Goal: Use online tool/utility: Utilize a website feature to perform a specific function

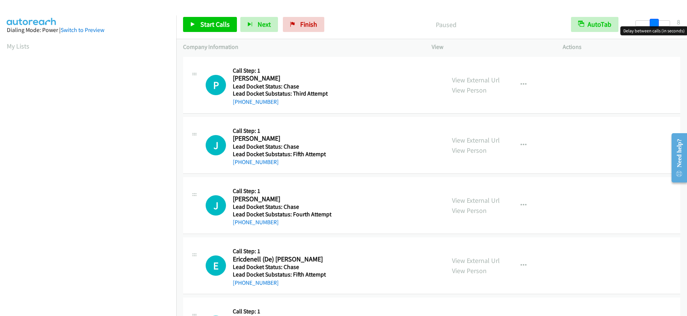
drag, startPoint x: 639, startPoint y: 21, endPoint x: 658, endPoint y: 28, distance: 20.4
click at [658, 28] on body "Start Calls Pause Next Finish Paused AutoTab AutoTab 8 Company Information Info…" at bounding box center [343, 18] width 687 height 36
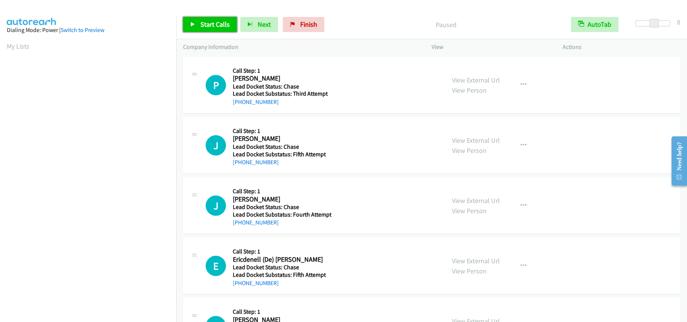
click at [215, 25] on span "Start Calls" at bounding box center [214, 24] width 29 height 9
click at [208, 24] on span "Pause" at bounding box center [208, 24] width 17 height 9
click at [222, 23] on span "Start Calls" at bounding box center [214, 24] width 29 height 9
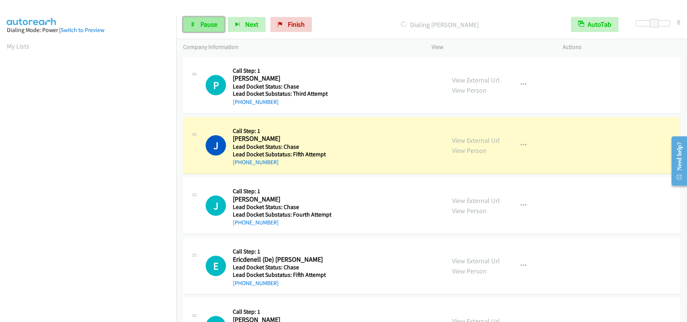
click at [211, 23] on span "Pause" at bounding box center [208, 24] width 17 height 9
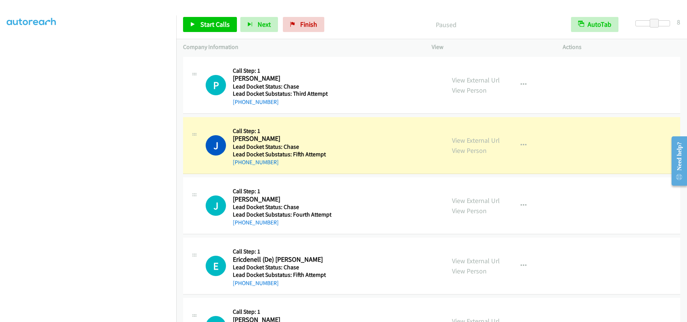
scroll to position [100, 0]
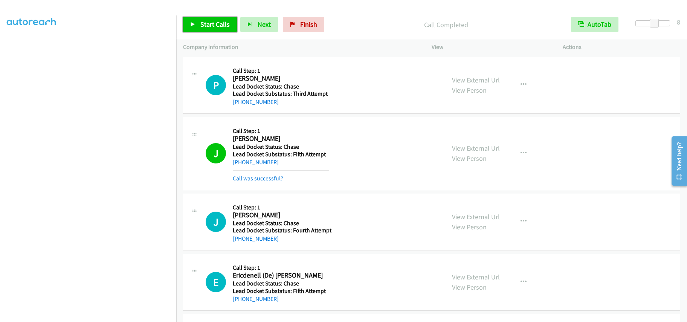
click at [211, 22] on span "Start Calls" at bounding box center [214, 24] width 29 height 9
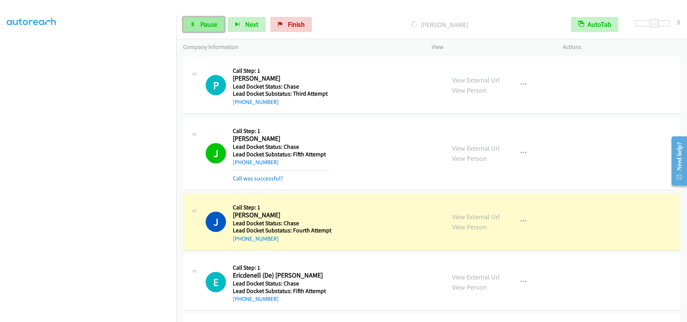
click at [210, 30] on link "Pause" at bounding box center [203, 24] width 41 height 15
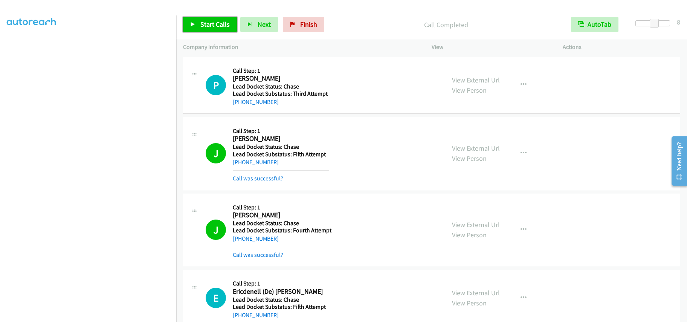
click at [222, 24] on span "Start Calls" at bounding box center [214, 24] width 29 height 9
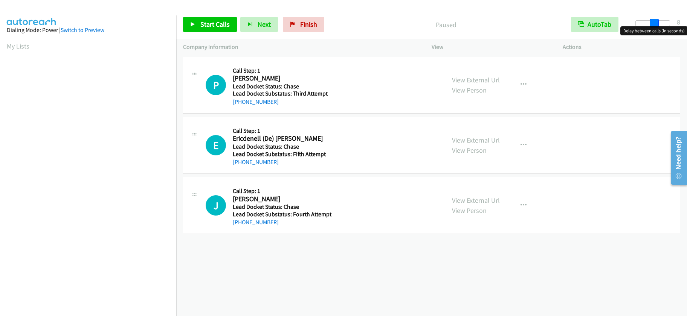
drag, startPoint x: 637, startPoint y: 27, endPoint x: 657, endPoint y: 21, distance: 20.0
click at [657, 21] on span at bounding box center [654, 23] width 9 height 9
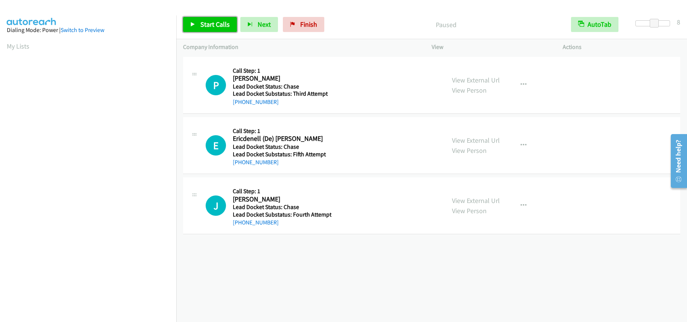
click at [205, 22] on span "Start Calls" at bounding box center [214, 24] width 29 height 9
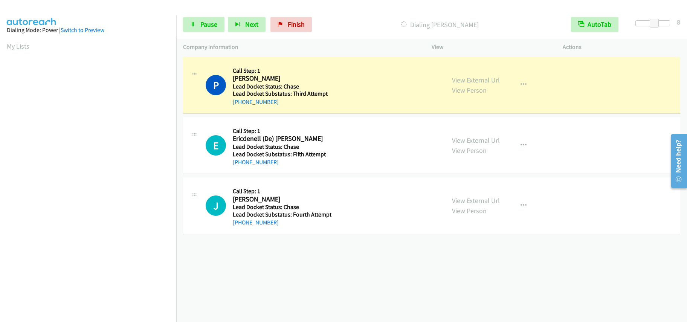
scroll to position [100, 0]
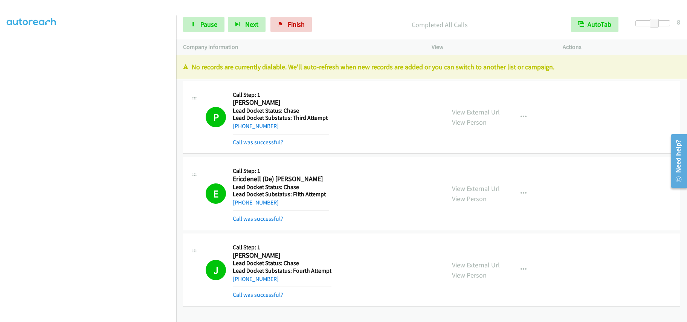
click at [292, 15] on div "Start Calls Pause Next Finish Completed All Calls AutoTab AutoTab 8" at bounding box center [431, 24] width 511 height 29
click at [288, 20] on span "Finish" at bounding box center [296, 24] width 17 height 9
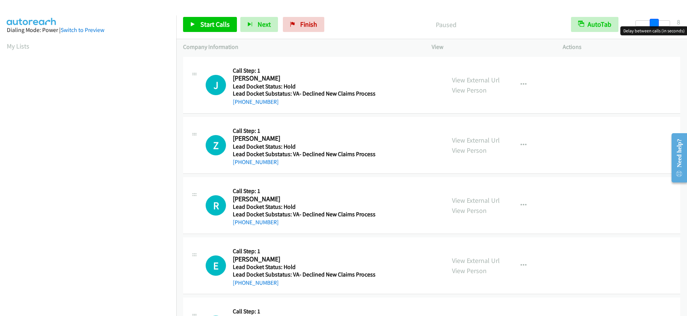
drag, startPoint x: 637, startPoint y: 20, endPoint x: 655, endPoint y: 25, distance: 18.0
click at [655, 25] on span at bounding box center [654, 23] width 9 height 9
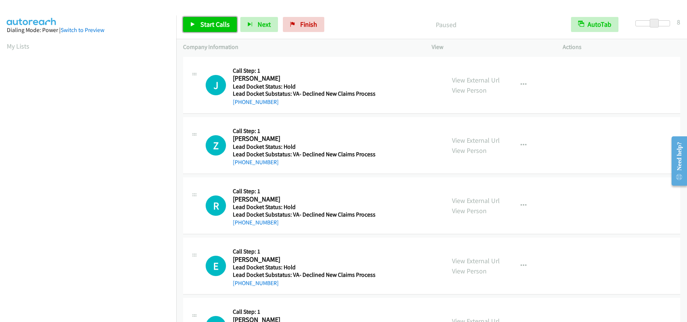
click at [215, 24] on span "Start Calls" at bounding box center [214, 24] width 29 height 9
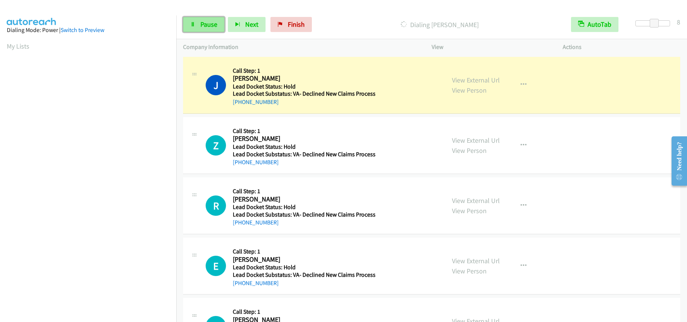
click at [211, 26] on span "Pause" at bounding box center [208, 24] width 17 height 9
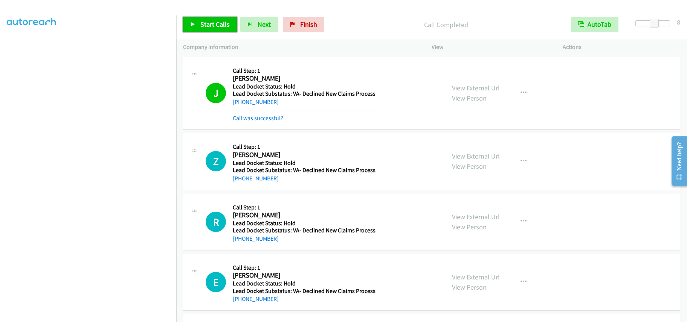
click at [215, 21] on span "Start Calls" at bounding box center [214, 24] width 29 height 9
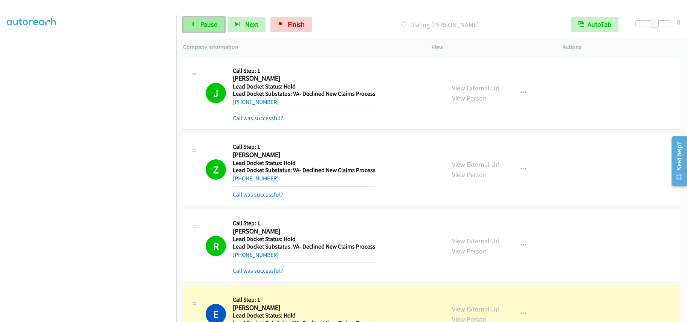
click at [214, 23] on span "Pause" at bounding box center [208, 24] width 17 height 9
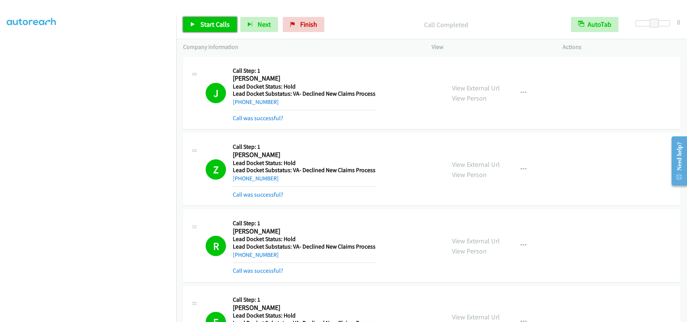
click at [211, 23] on span "Start Calls" at bounding box center [214, 24] width 29 height 9
click at [206, 25] on span "Pause" at bounding box center [208, 24] width 17 height 9
click at [218, 21] on span "Start Calls" at bounding box center [214, 24] width 29 height 9
click at [207, 26] on span "Pause" at bounding box center [208, 24] width 17 height 9
click at [214, 24] on span "Start Calls" at bounding box center [214, 24] width 29 height 9
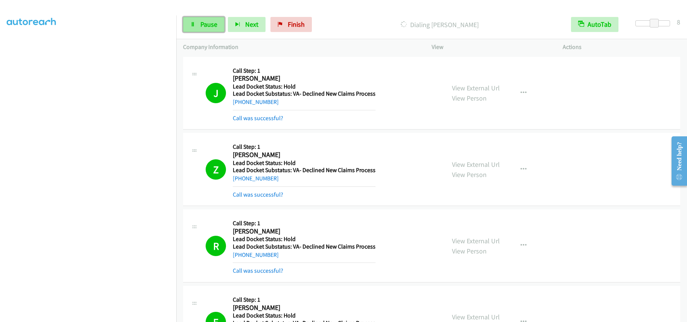
click at [205, 21] on span "Pause" at bounding box center [208, 24] width 17 height 9
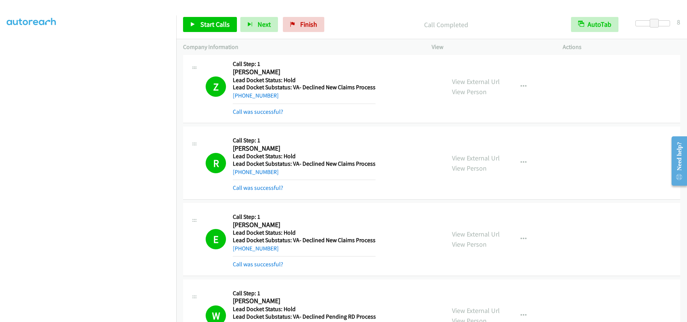
scroll to position [188, 0]
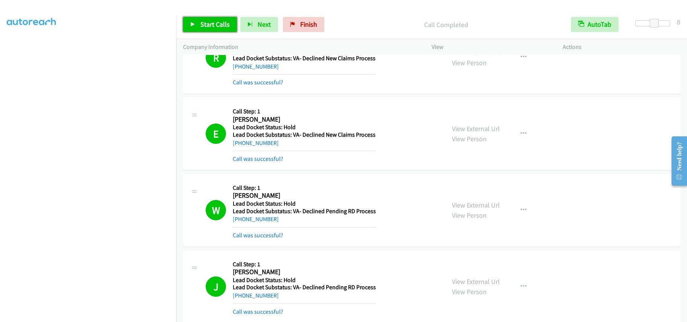
click at [215, 24] on span "Start Calls" at bounding box center [214, 24] width 29 height 9
click at [211, 24] on span "Pause" at bounding box center [208, 24] width 17 height 9
click at [203, 22] on span "Start Calls" at bounding box center [214, 24] width 29 height 9
click at [208, 30] on link "Pause" at bounding box center [203, 24] width 41 height 15
click at [214, 23] on span "Start Calls" at bounding box center [214, 24] width 29 height 9
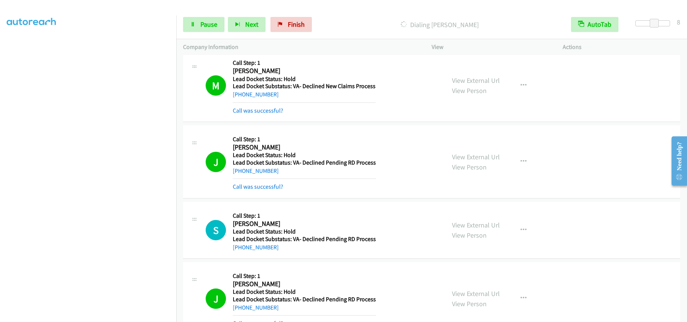
scroll to position [748, 0]
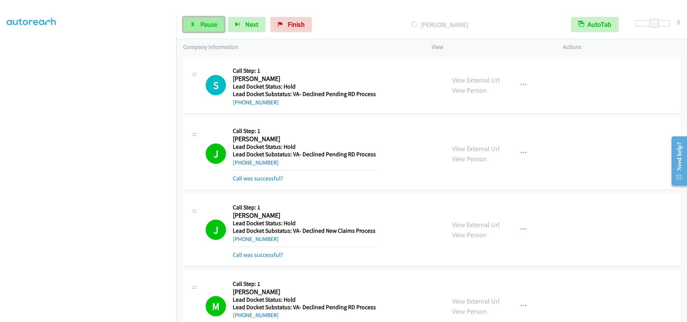
click at [197, 24] on link "Pause" at bounding box center [203, 24] width 41 height 15
click at [226, 23] on span "Start Calls" at bounding box center [214, 24] width 29 height 9
click at [217, 21] on span "Pause" at bounding box center [208, 24] width 17 height 9
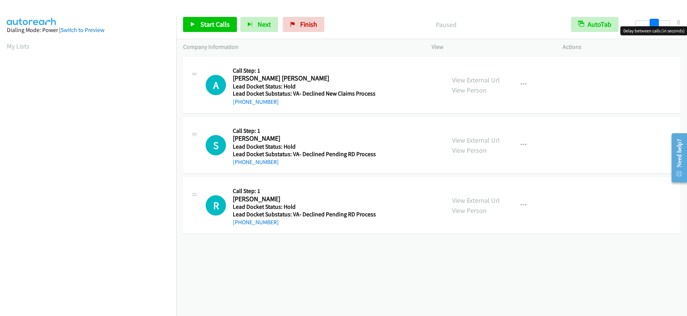
drag, startPoint x: 639, startPoint y: 23, endPoint x: 656, endPoint y: 19, distance: 17.7
click at [656, 19] on span at bounding box center [654, 23] width 9 height 9
click at [219, 25] on span "Start Calls" at bounding box center [214, 24] width 29 height 9
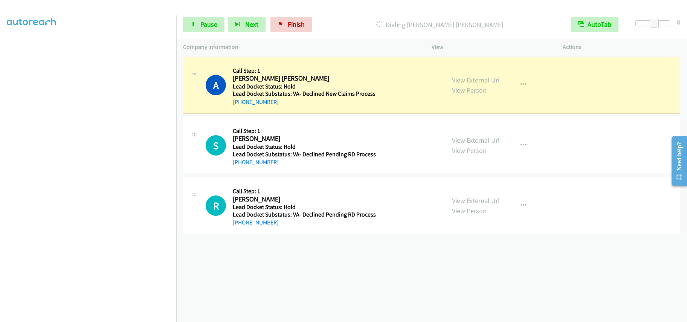
scroll to position [100, 0]
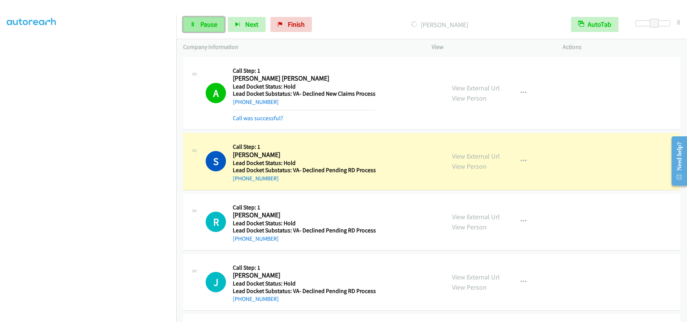
click at [210, 28] on span "Pause" at bounding box center [208, 24] width 17 height 9
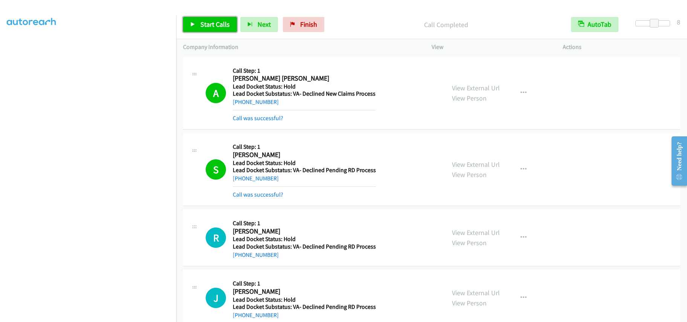
click at [219, 25] on span "Start Calls" at bounding box center [214, 24] width 29 height 9
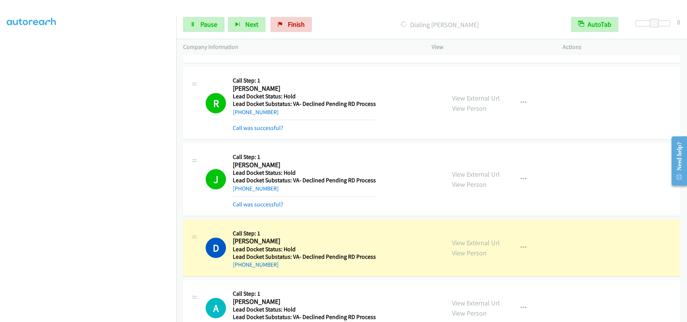
scroll to position [264, 0]
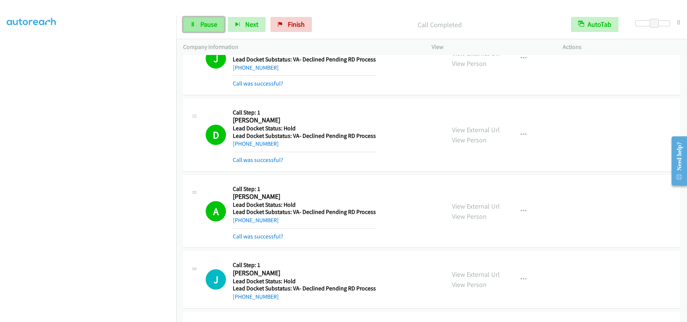
click at [214, 24] on span "Pause" at bounding box center [208, 24] width 17 height 9
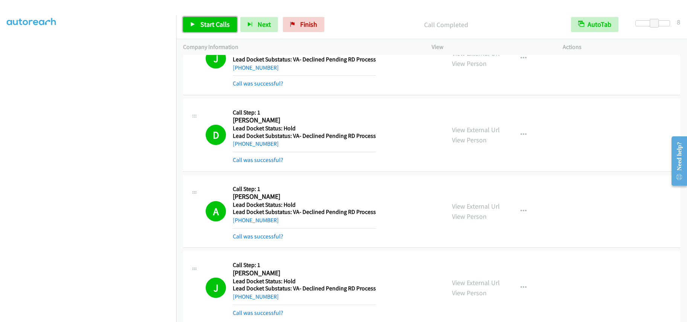
click at [212, 25] on span "Start Calls" at bounding box center [214, 24] width 29 height 9
click at [211, 27] on span "Pause" at bounding box center [208, 24] width 17 height 9
click at [208, 28] on span "Start Calls" at bounding box center [214, 24] width 29 height 9
click at [210, 28] on span "Pause" at bounding box center [208, 24] width 17 height 9
click at [202, 21] on span "Start Calls" at bounding box center [214, 24] width 29 height 9
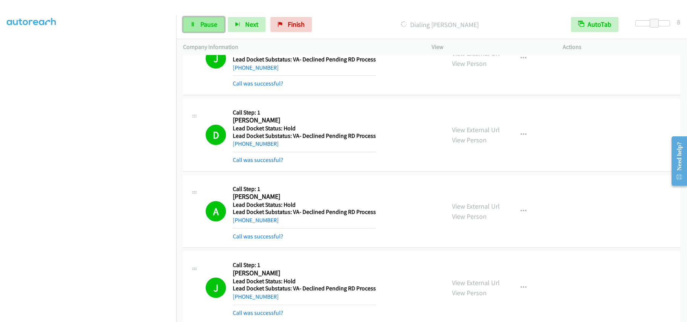
click at [209, 26] on span "Pause" at bounding box center [208, 24] width 17 height 9
click at [217, 23] on span "Start Calls" at bounding box center [214, 24] width 29 height 9
click at [205, 23] on span "Pause" at bounding box center [208, 24] width 17 height 9
click at [216, 24] on span "Start Calls" at bounding box center [214, 24] width 29 height 9
